Goal: Check status

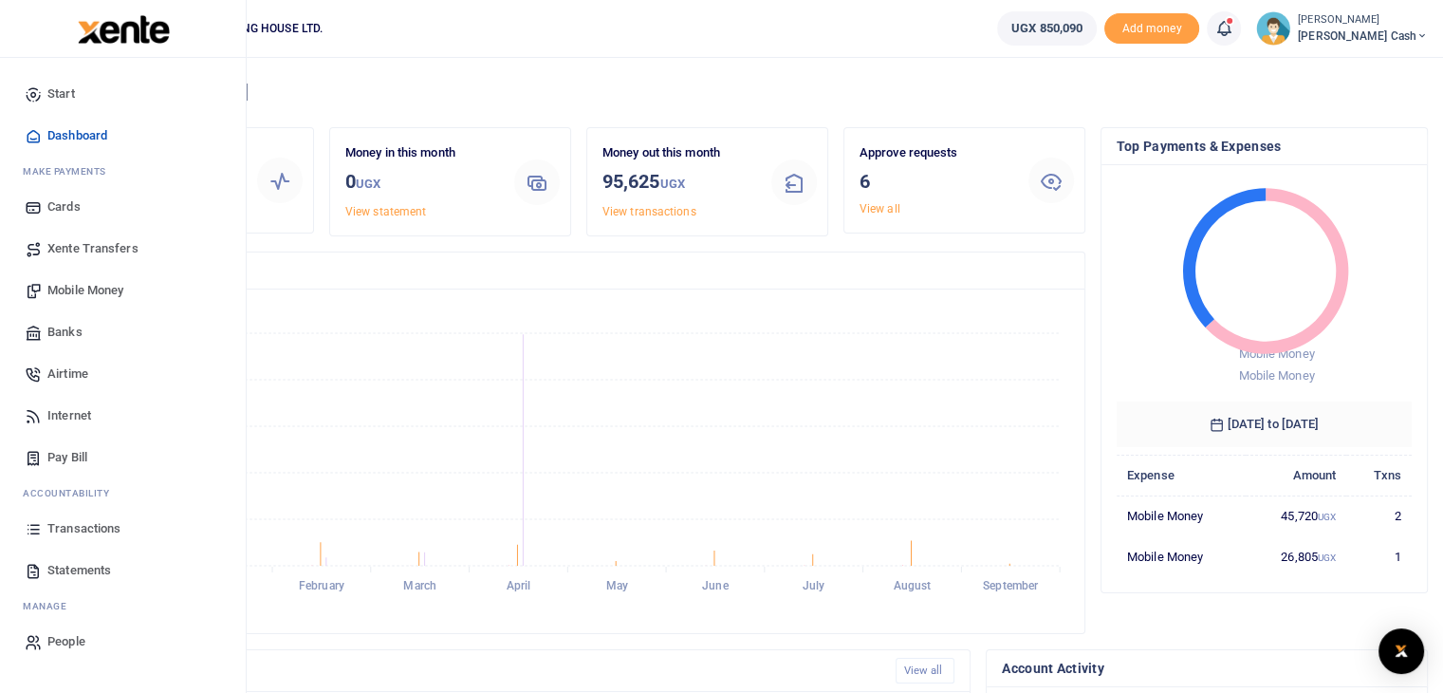
click at [76, 532] on span "Transactions" at bounding box center [83, 528] width 73 height 19
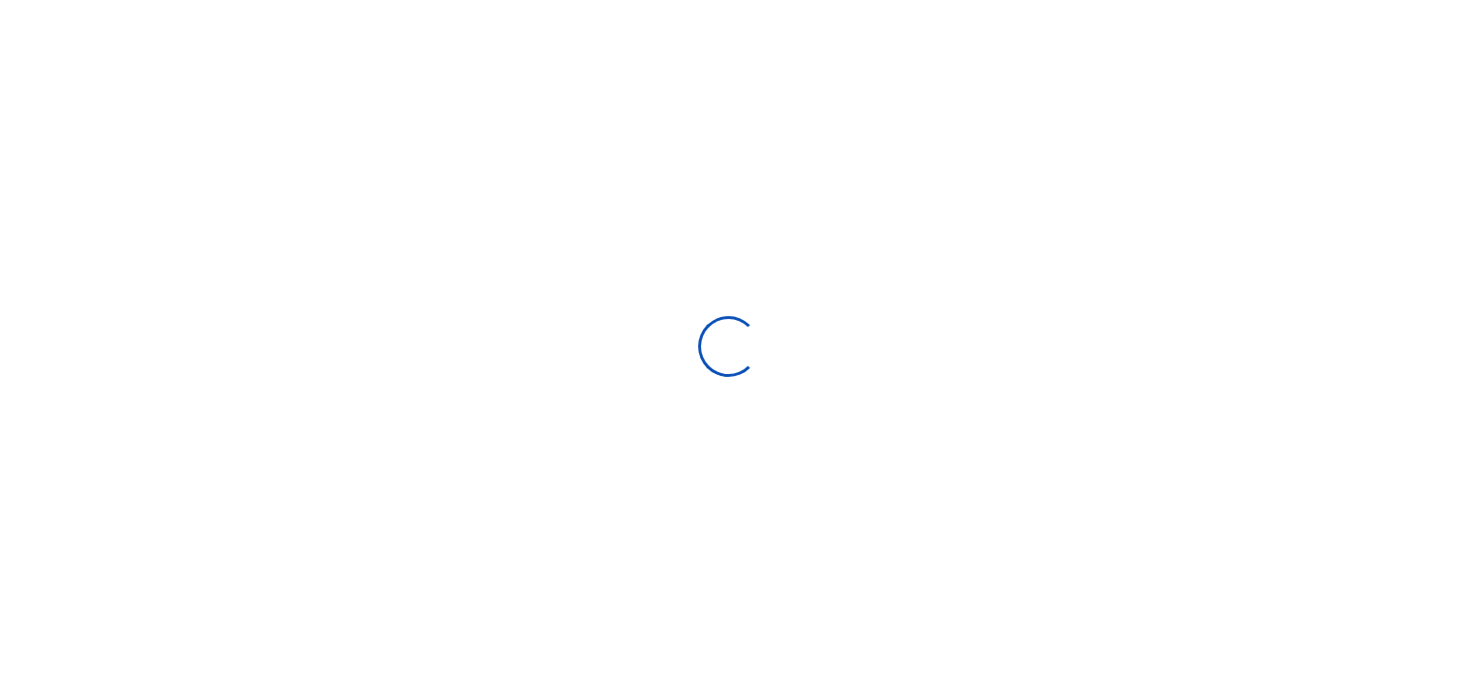
select select
type input "[DATE] - [DATE]"
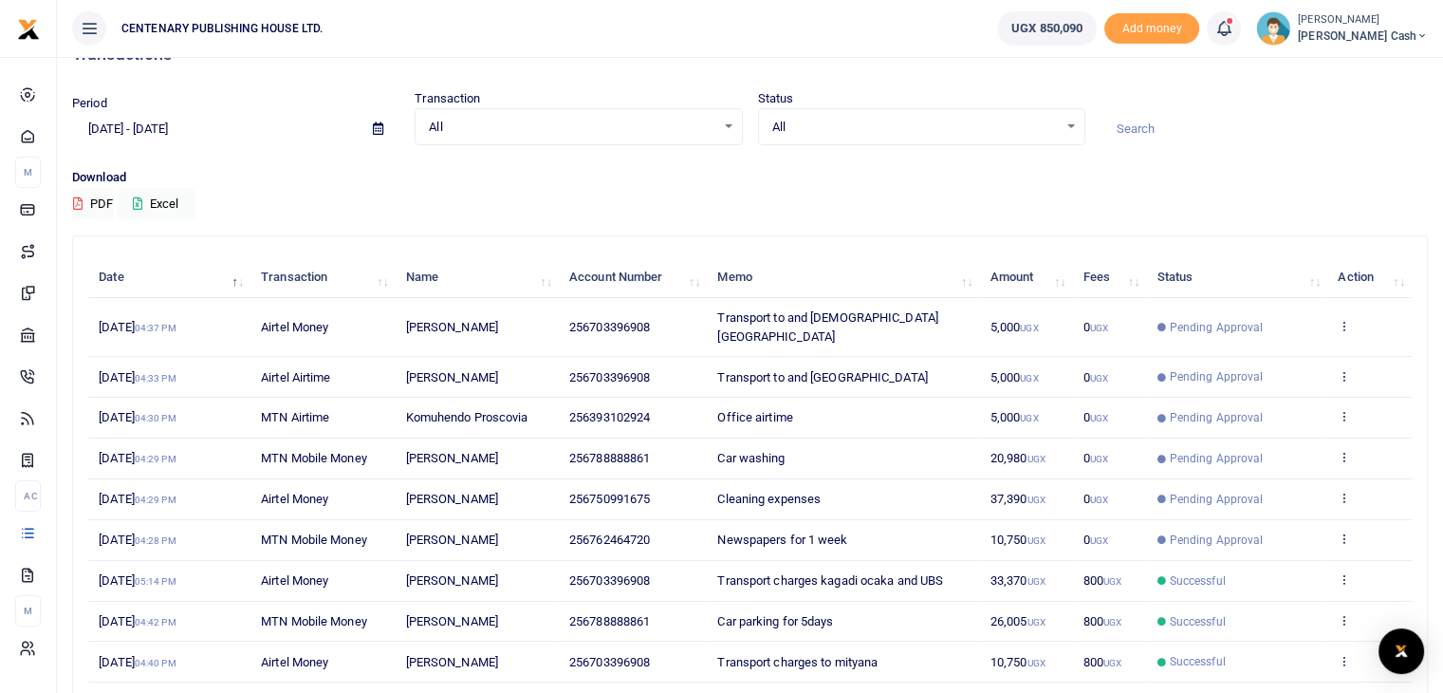
scroll to position [177, 0]
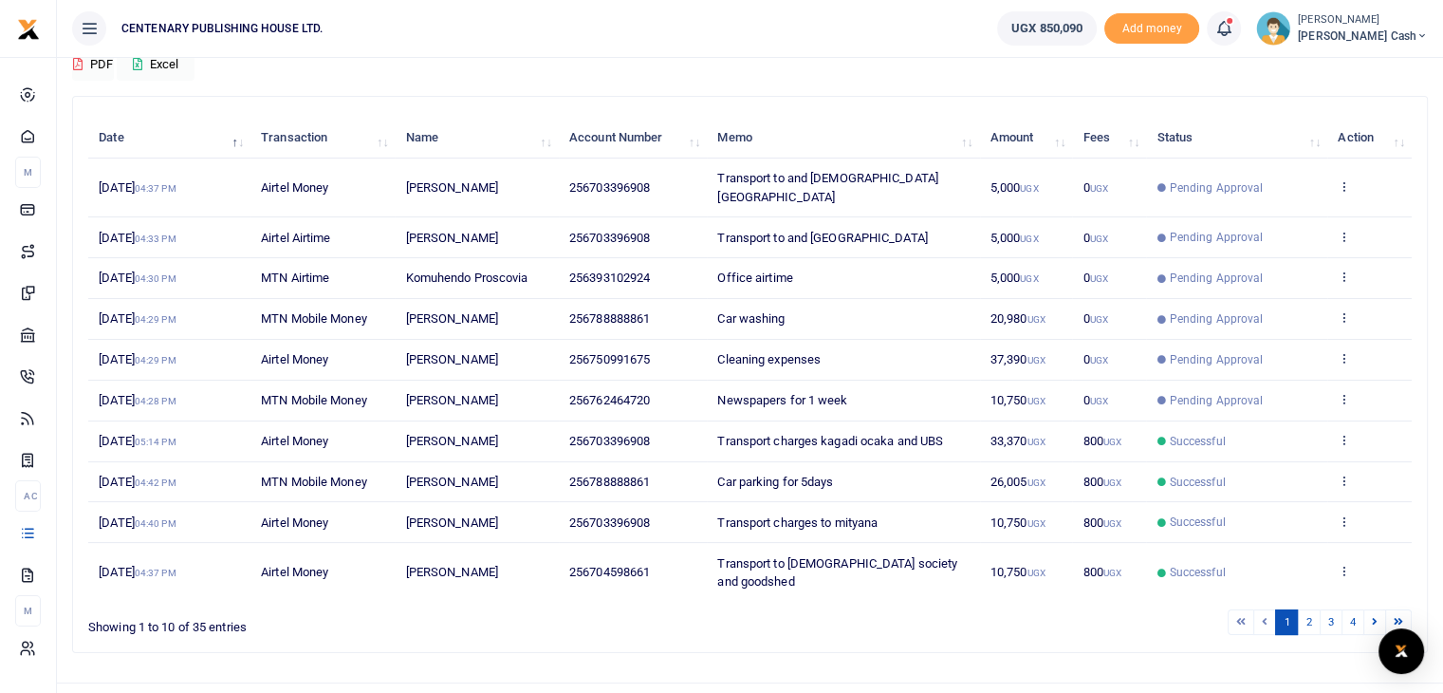
click at [1065, 507] on td "10,750 UGX" at bounding box center [1026, 522] width 93 height 41
click at [632, 515] on span "256703396908" at bounding box center [609, 522] width 81 height 14
